Goal: Information Seeking & Learning: Learn about a topic

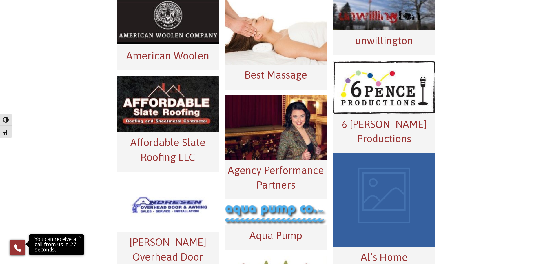
scroll to position [232, 0]
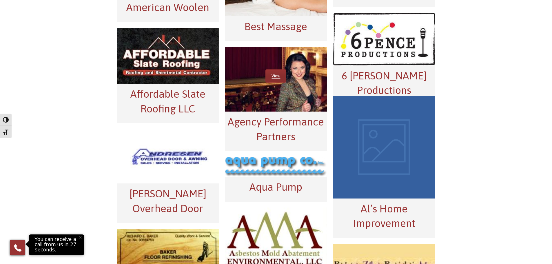
click at [287, 97] on div "View" at bounding box center [276, 79] width 102 height 65
click at [279, 79] on link "View" at bounding box center [276, 76] width 21 height 13
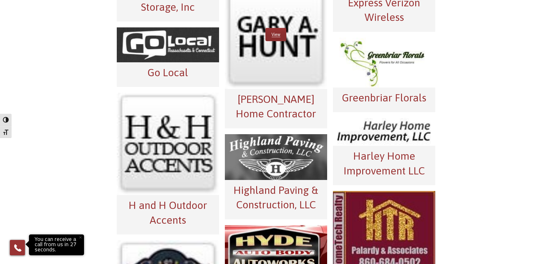
scroll to position [1334, 0]
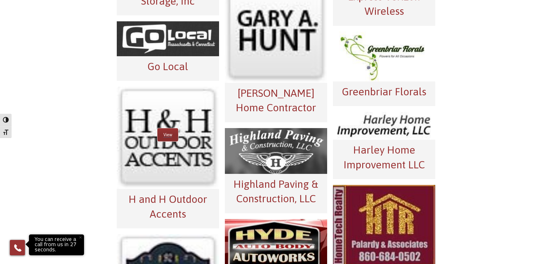
click at [169, 137] on link "View" at bounding box center [167, 134] width 21 height 13
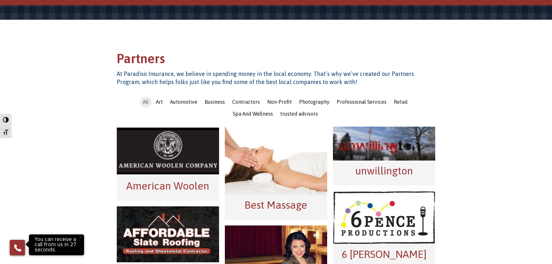
scroll to position [0, 0]
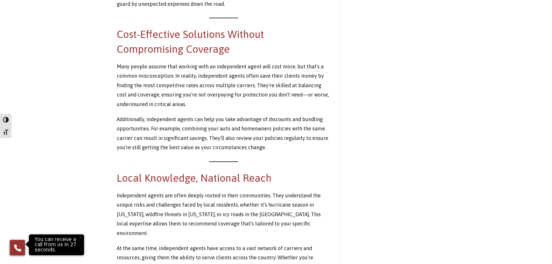
scroll to position [1015, 0]
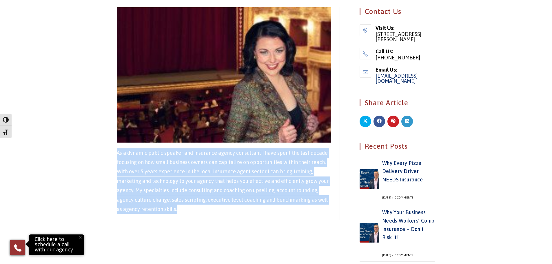
drag, startPoint x: 116, startPoint y: 153, endPoint x: 181, endPoint y: 214, distance: 89.2
click at [181, 214] on main "Agency Performance Partners As a dynamic public speaker and insurance agency co…" at bounding box center [276, 216] width 552 height 665
copy p "As a dynamic public speaker and insurance agency consultant I have spent the la…"
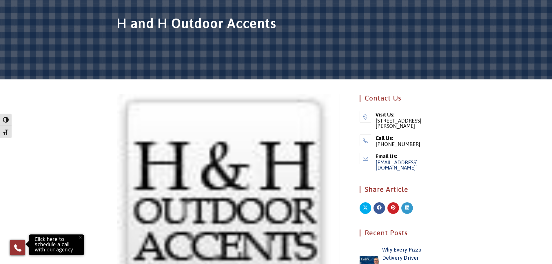
scroll to position [233, 0]
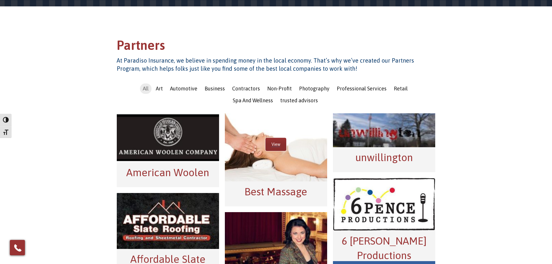
click at [274, 144] on link "View" at bounding box center [276, 144] width 21 height 13
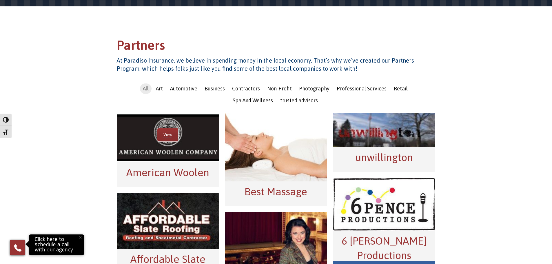
click at [161, 136] on link "View" at bounding box center [167, 134] width 21 height 13
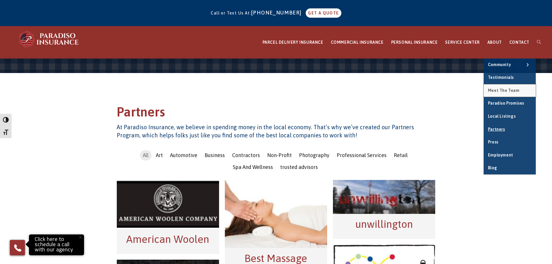
click at [500, 94] on link "Meet the Team" at bounding box center [510, 90] width 52 height 13
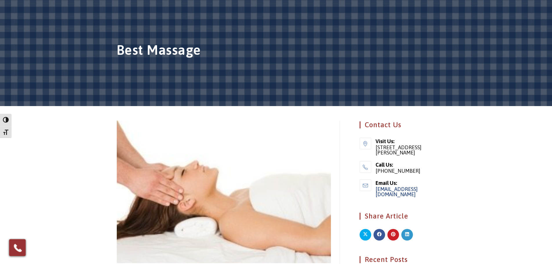
scroll to position [59, 0]
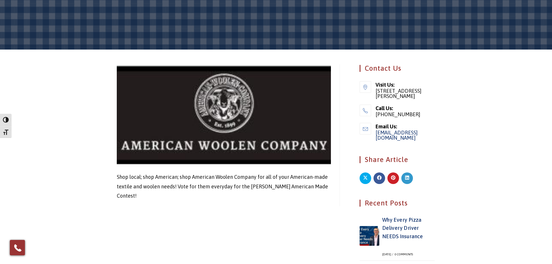
scroll to position [88, 0]
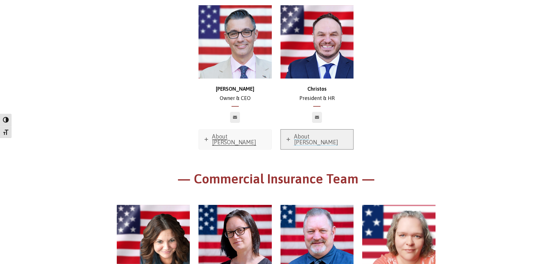
scroll to position [117, 0]
click at [320, 135] on span "About Christos" at bounding box center [316, 139] width 44 height 12
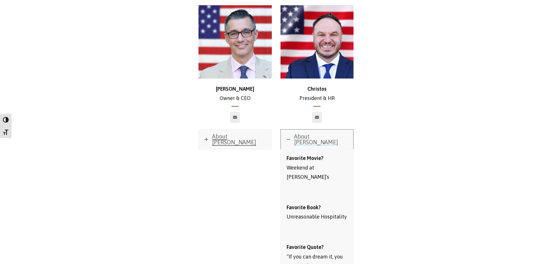
click at [320, 135] on span "About Christos" at bounding box center [316, 139] width 44 height 12
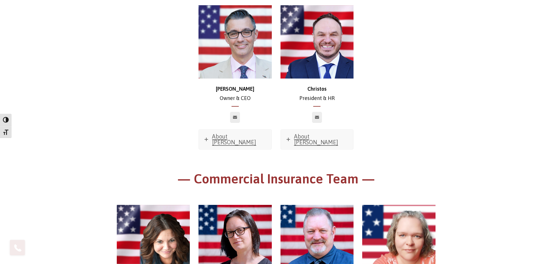
click at [319, 106] on span at bounding box center [316, 106] width 7 height 1
click at [233, 106] on span at bounding box center [235, 106] width 7 height 1
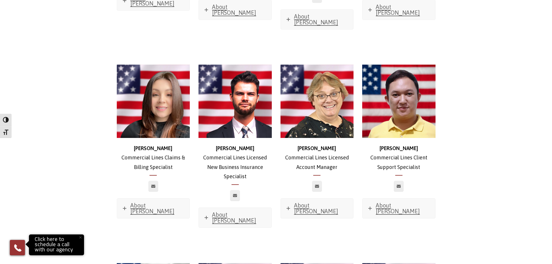
scroll to position [464, 0]
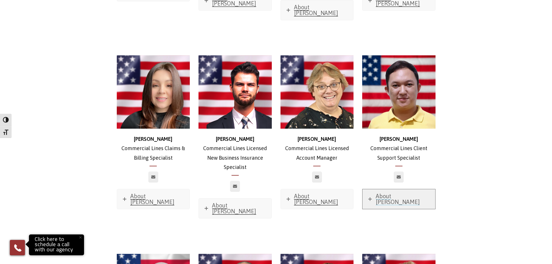
click at [420, 189] on link "About Glenn" at bounding box center [399, 199] width 73 height 20
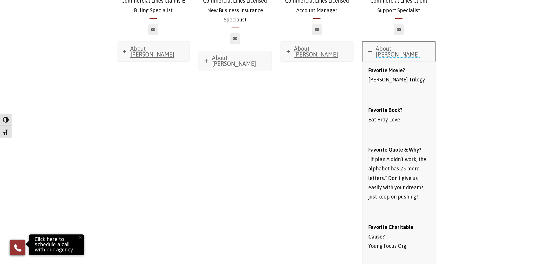
scroll to position [522, 0]
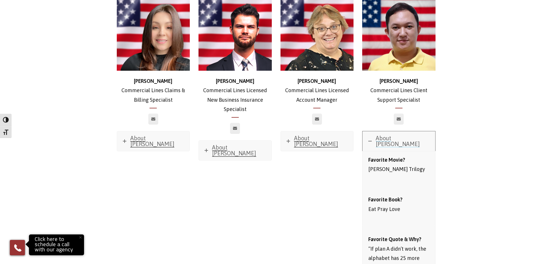
click at [406, 133] on link "About Glenn" at bounding box center [399, 141] width 73 height 20
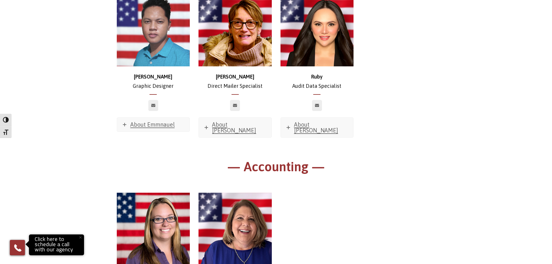
scroll to position [3196, 0]
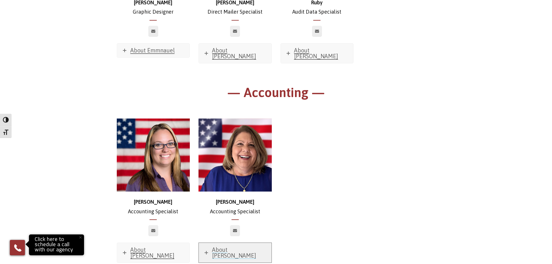
click at [205, 251] on icon at bounding box center [206, 252] width 3 height 3
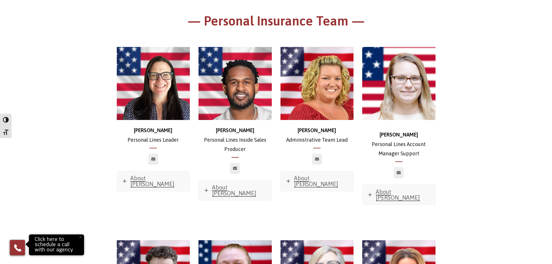
scroll to position [1711, 0]
